Goal: Task Accomplishment & Management: Use online tool/utility

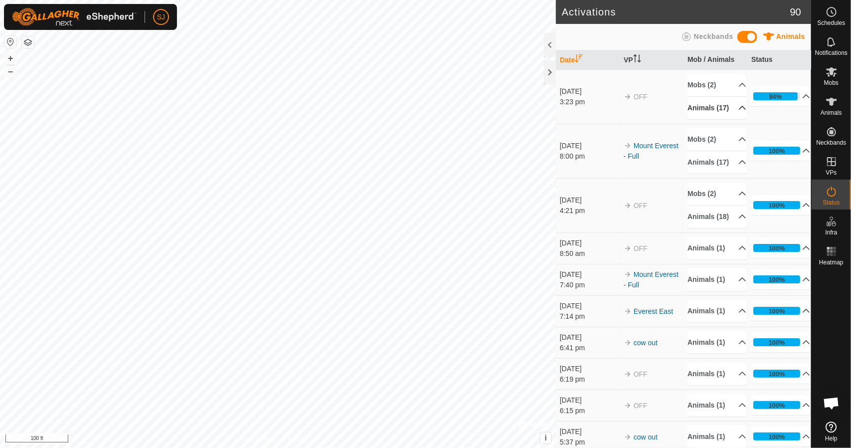
click at [730, 115] on p-accordion-header "Animals (17)" at bounding box center [716, 108] width 59 height 22
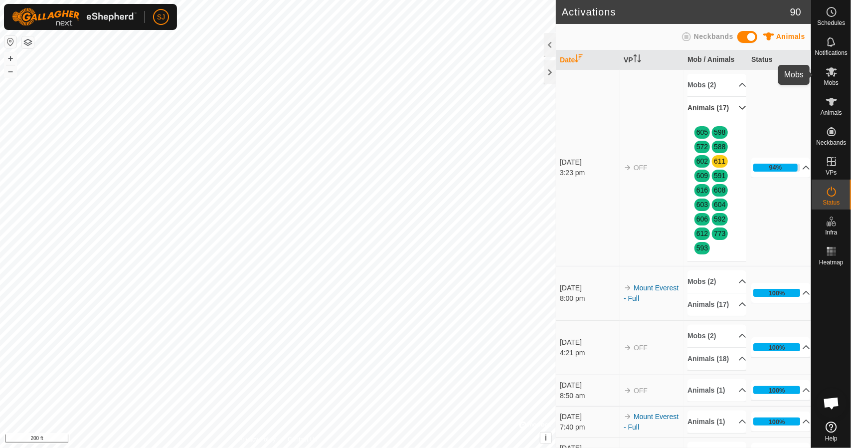
click at [839, 76] on es-mob-svg-icon at bounding box center [832, 72] width 18 height 16
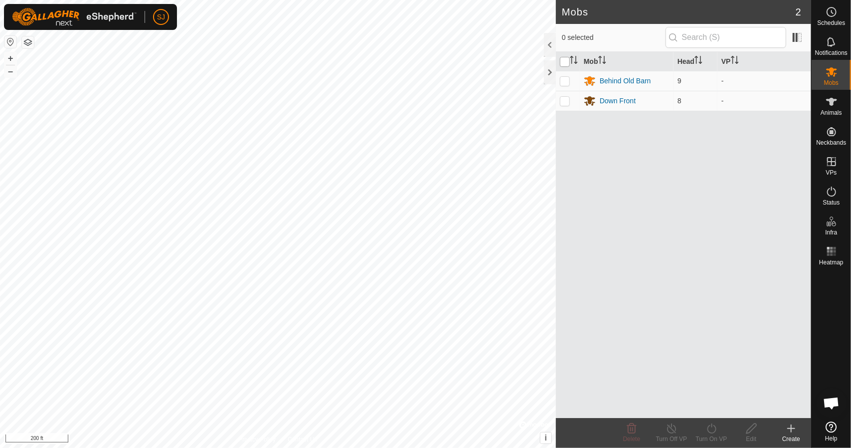
click at [562, 62] on input "checkbox" at bounding box center [565, 62] width 10 height 10
checkbox input "true"
click at [715, 432] on icon at bounding box center [711, 428] width 12 height 12
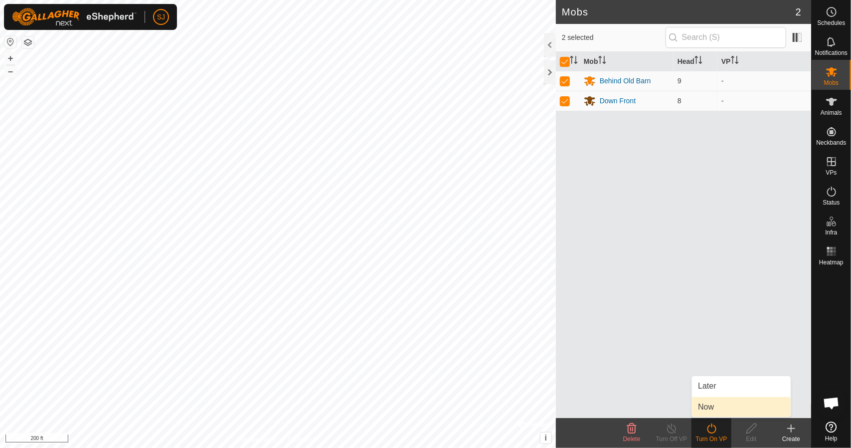
click at [713, 408] on link "Now" at bounding box center [741, 407] width 99 height 20
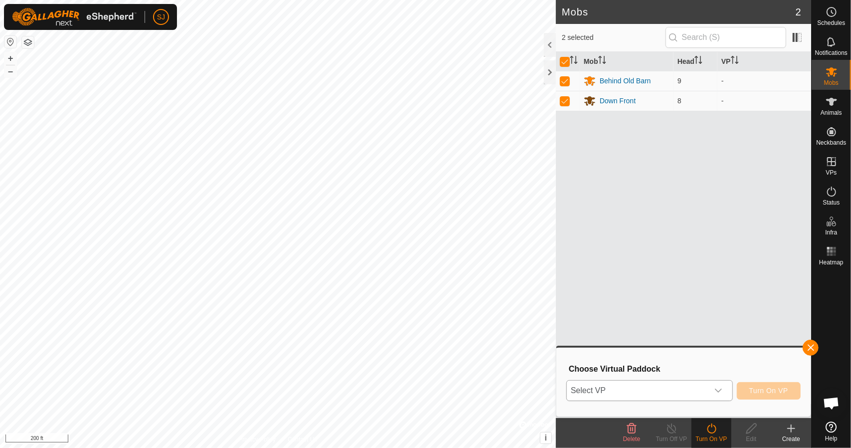
click at [664, 387] on span "Select VP" at bounding box center [638, 390] width 142 height 20
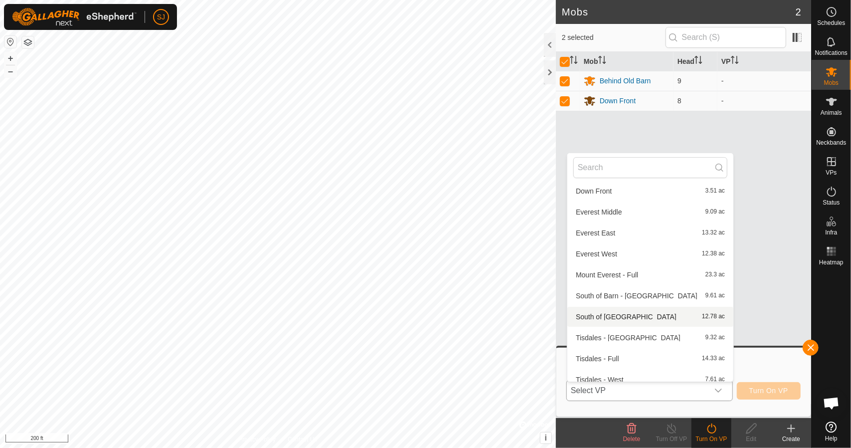
scroll to position [61, 0]
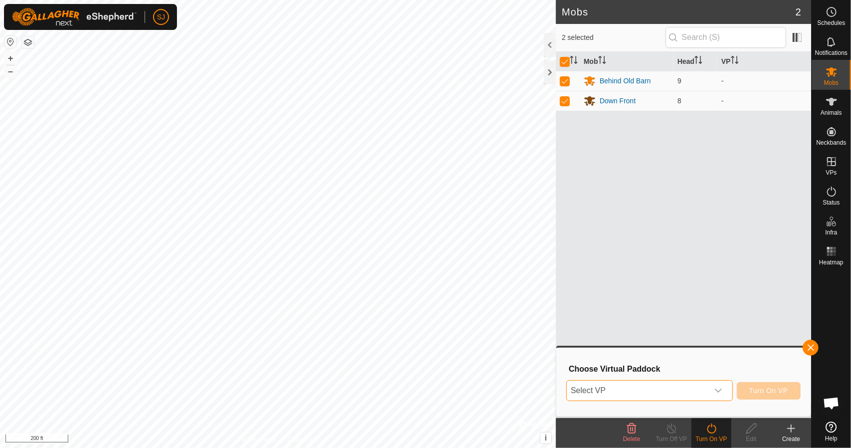
click at [615, 394] on span "Select VP" at bounding box center [638, 390] width 142 height 20
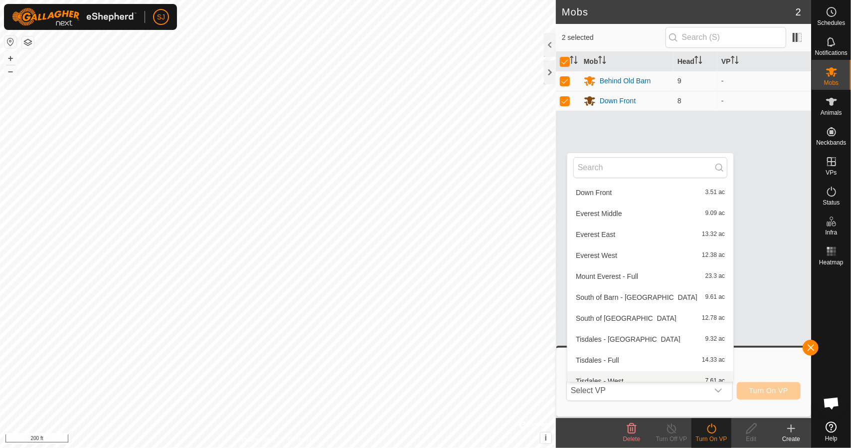
scroll to position [74, 0]
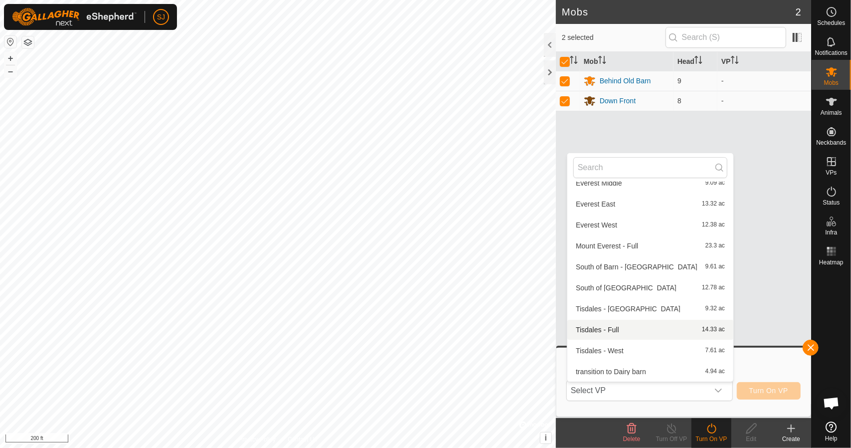
click at [609, 329] on li "Tisdales - Full 14.33 ac" at bounding box center [650, 330] width 166 height 20
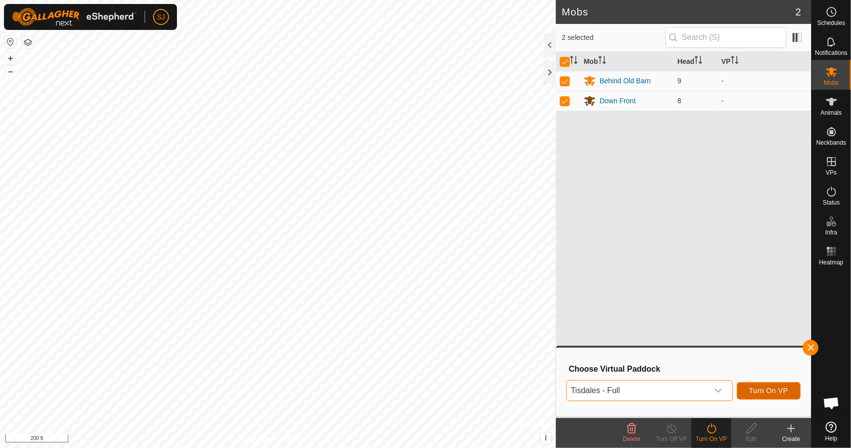
click at [763, 392] on span "Turn On VP" at bounding box center [768, 390] width 39 height 8
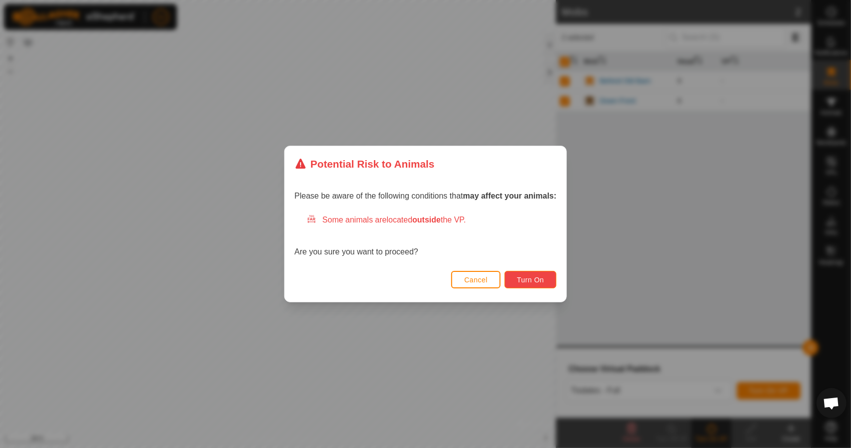
click at [527, 276] on span "Turn On" at bounding box center [530, 280] width 27 height 8
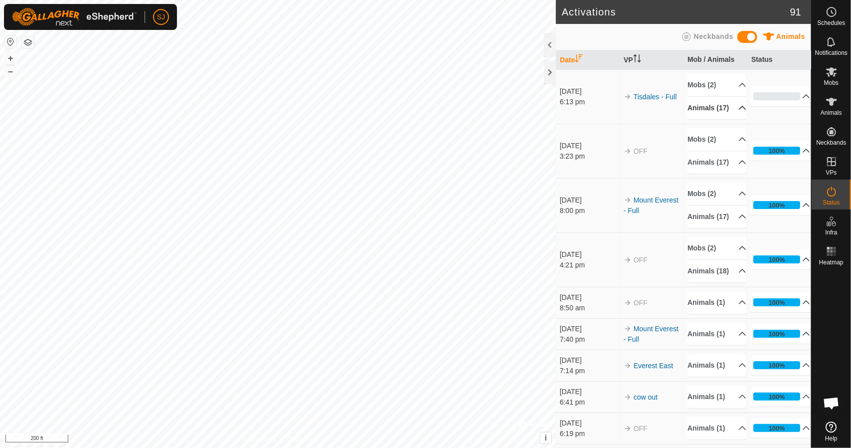
click at [730, 114] on p-accordion-header "Animals (17)" at bounding box center [716, 108] width 59 height 22
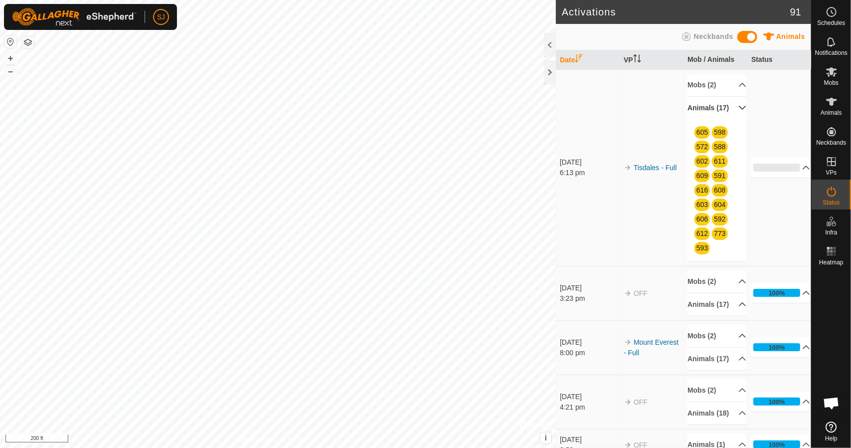
click at [730, 114] on p-accordion-header "Animals (17)" at bounding box center [716, 108] width 59 height 22
